Goal: Navigation & Orientation: Find specific page/section

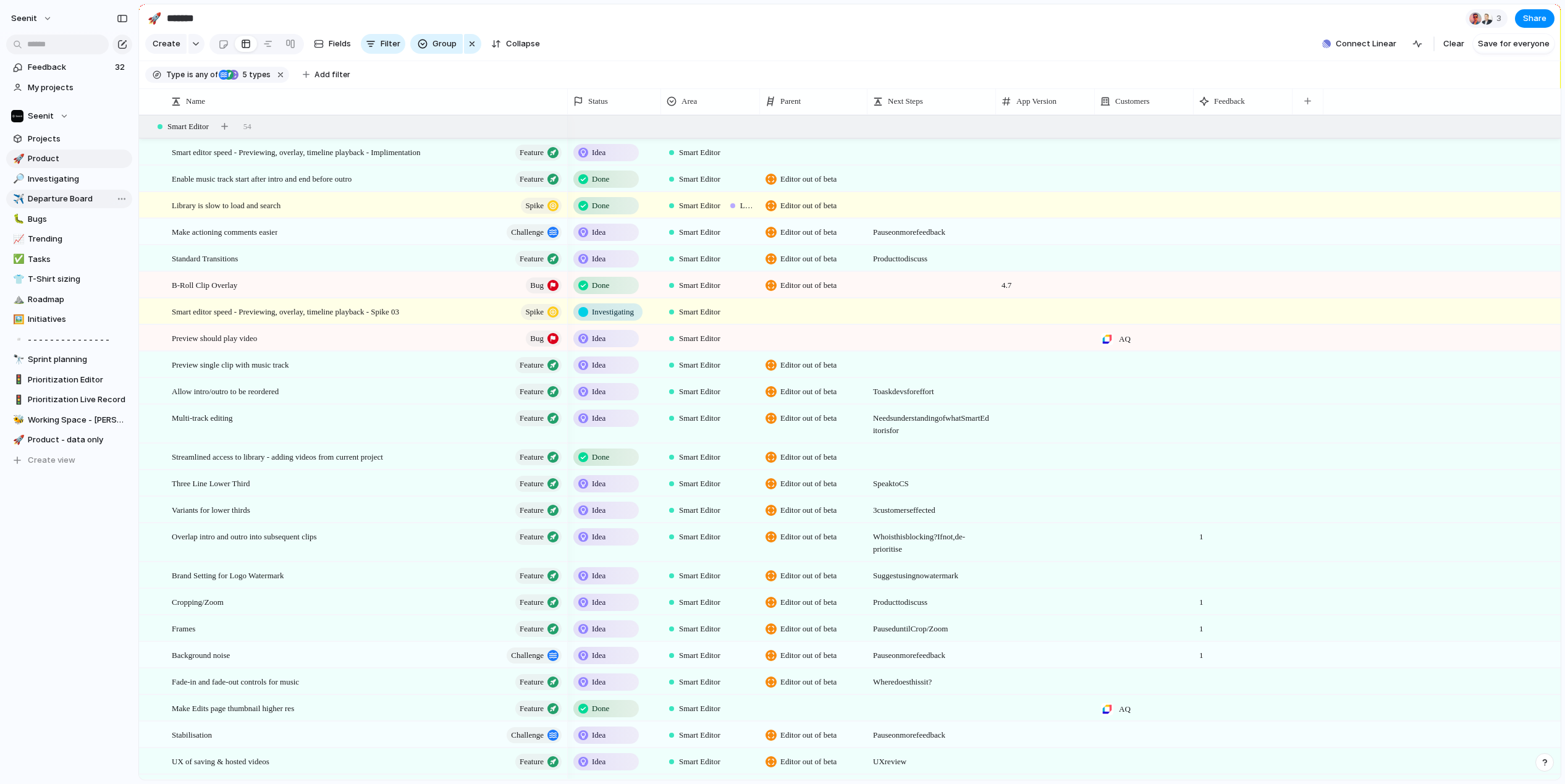
click at [50, 200] on span "Departure Board" at bounding box center [77, 199] width 100 height 13
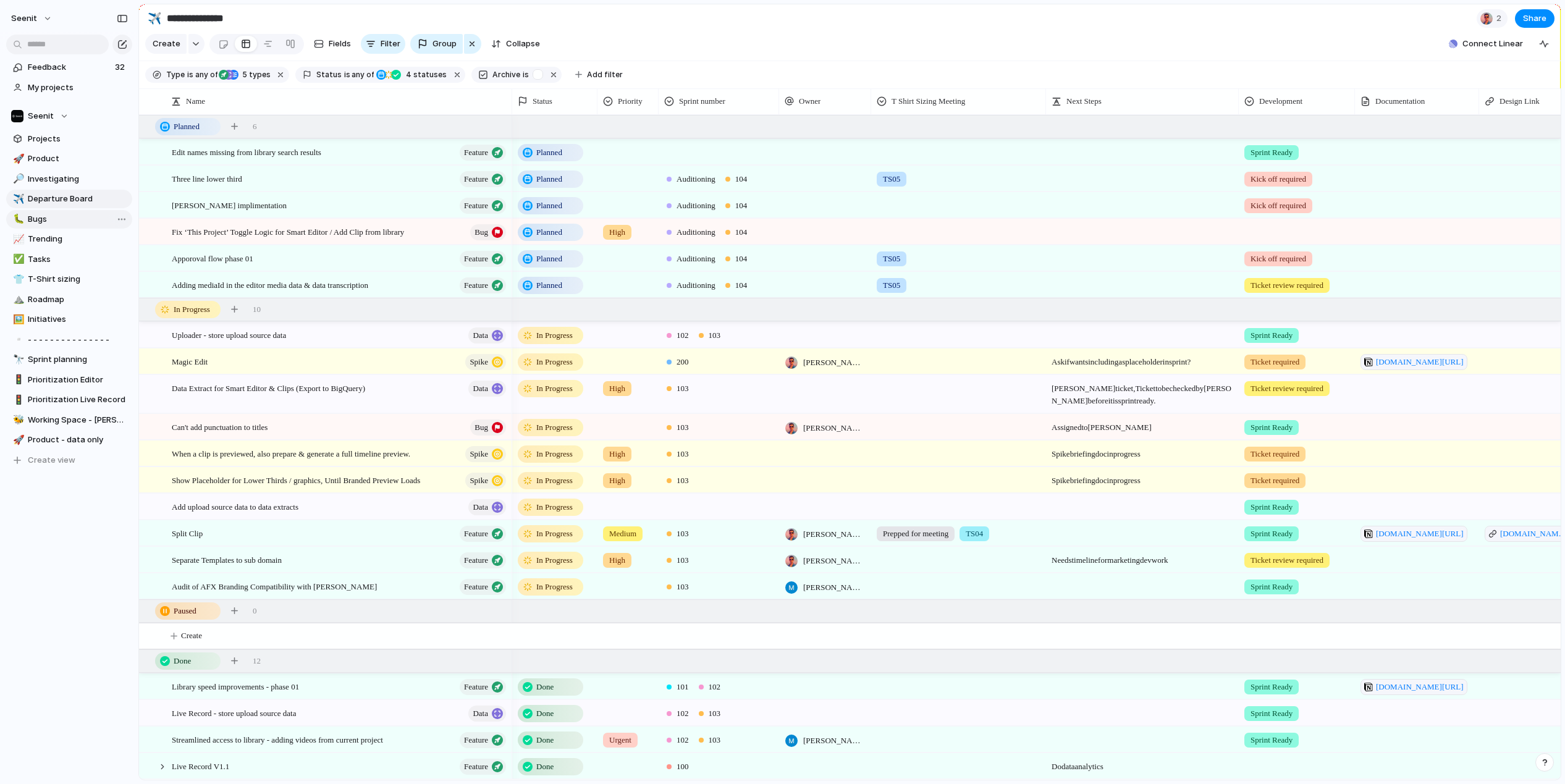
click at [48, 218] on span "Bugs" at bounding box center [77, 219] width 100 height 13
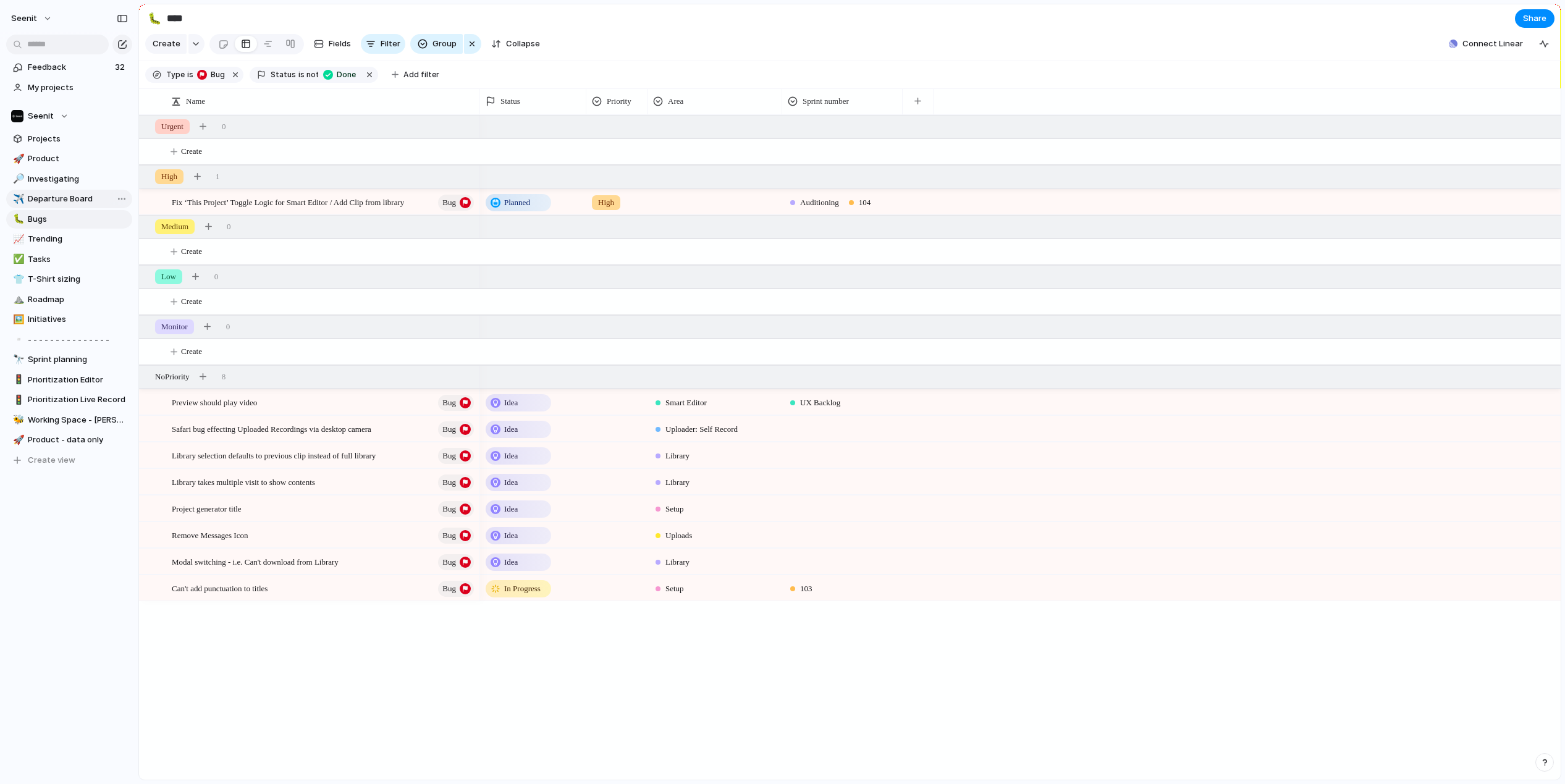
click at [57, 196] on span "Departure Board" at bounding box center [77, 199] width 100 height 13
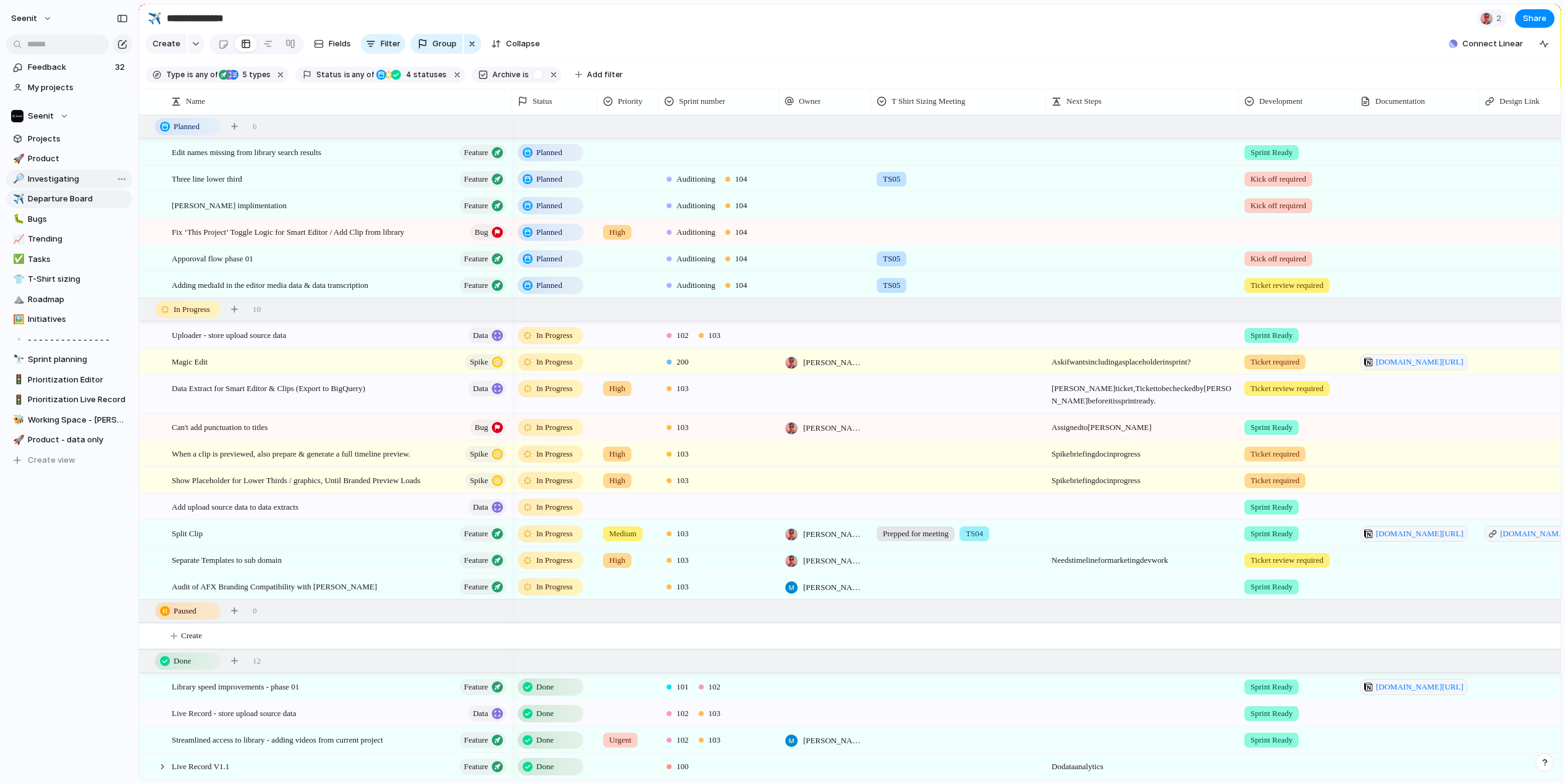
click at [57, 178] on span "Investigating" at bounding box center [77, 179] width 100 height 13
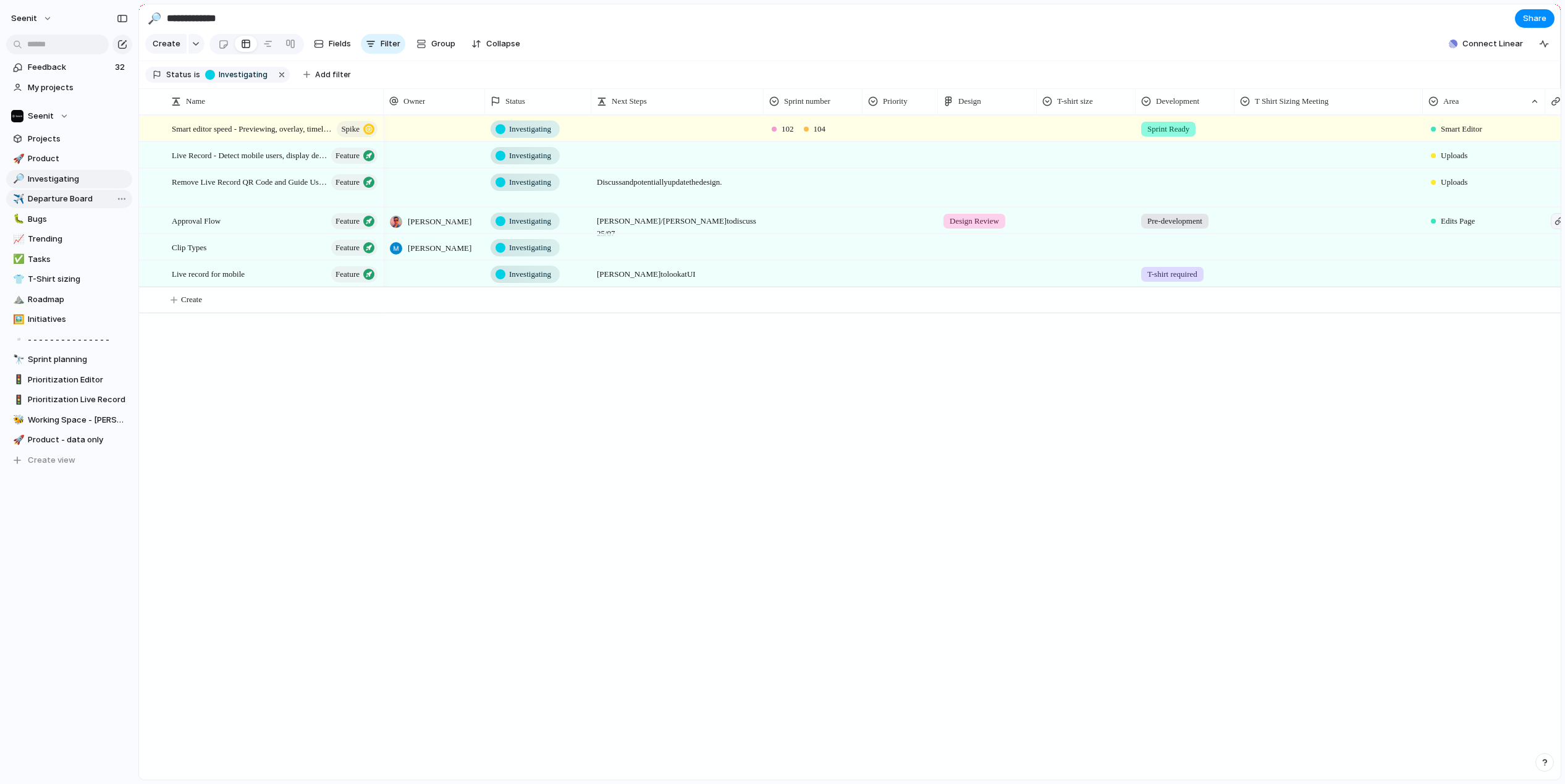
click at [58, 194] on span "Departure Board" at bounding box center [77, 199] width 100 height 13
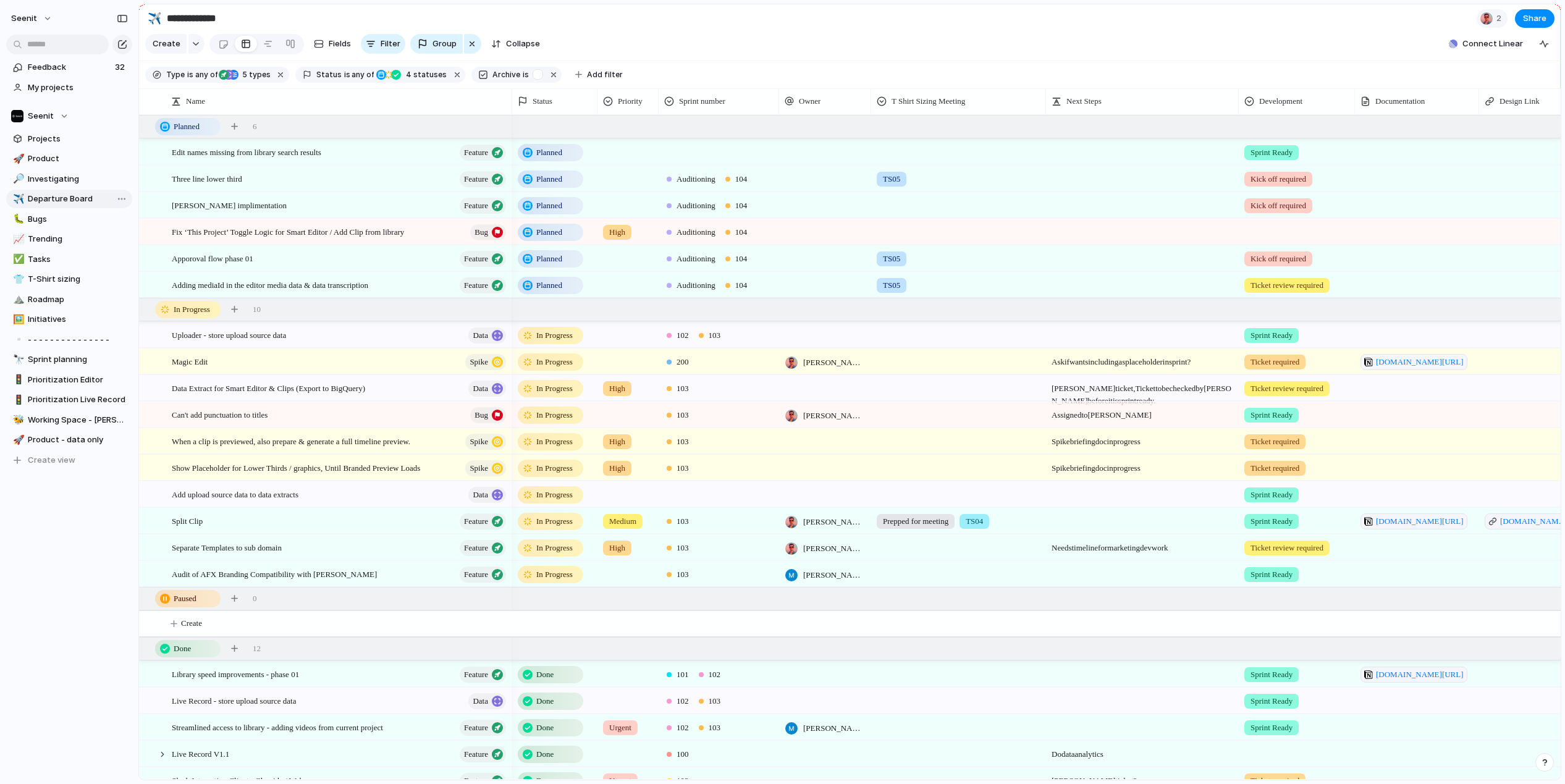
type input "**********"
